Goal: Task Accomplishment & Management: Manage account settings

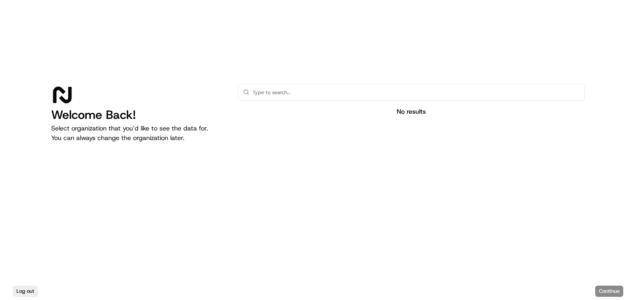
click at [258, 91] on input "text" at bounding box center [415, 92] width 327 height 16
type input "[PERSON_NAME]"
click at [24, 291] on button "Log out" at bounding box center [25, 291] width 25 height 11
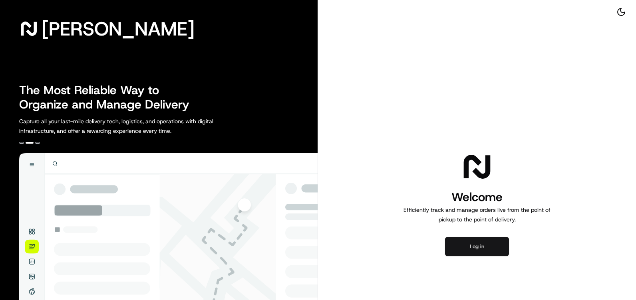
click at [481, 245] on button "Log in" at bounding box center [477, 246] width 64 height 19
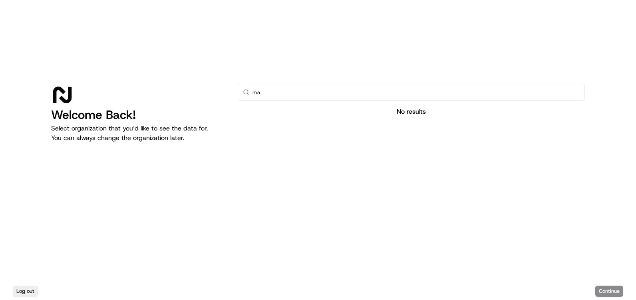
type input "m"
type input "Martin's"
click at [606, 287] on div "Log out Continue" at bounding box center [318, 292] width 636 height 18
click at [284, 91] on input "Martin's" at bounding box center [415, 92] width 327 height 16
